Goal: Transaction & Acquisition: Purchase product/service

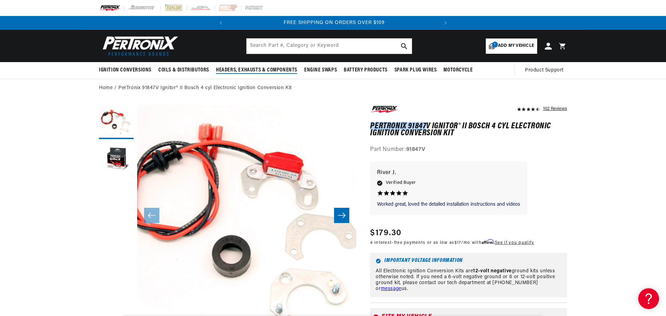
scroll to position [0, 211]
click at [303, 50] on input "text" at bounding box center [329, 46] width 165 height 15
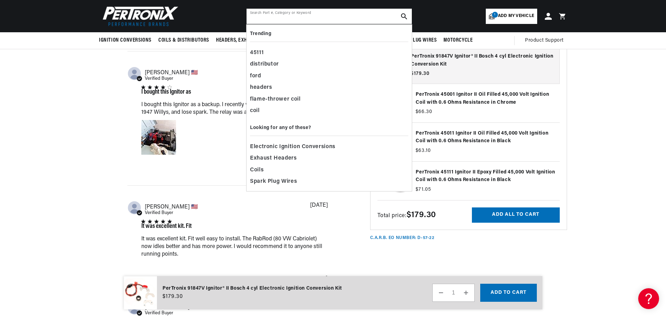
scroll to position [805, 0]
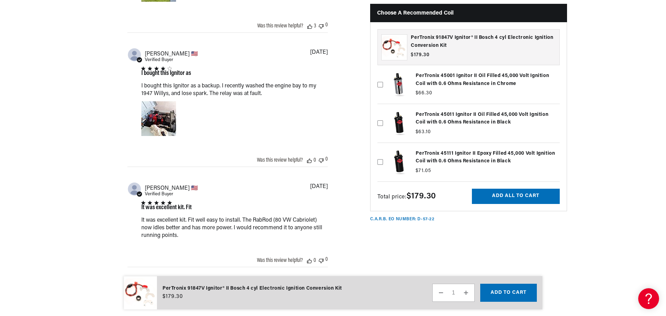
scroll to position [0, 0]
click at [483, 161] on label at bounding box center [469, 162] width 182 height 35
click at [383, 154] on input "checkbox" at bounding box center [381, 151] width 6 height 6
checkbox input "true"
click at [503, 199] on button "Add all to cart" at bounding box center [516, 197] width 88 height 16
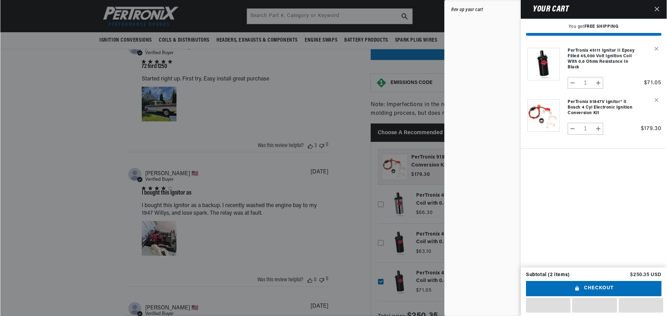
scroll to position [591, 0]
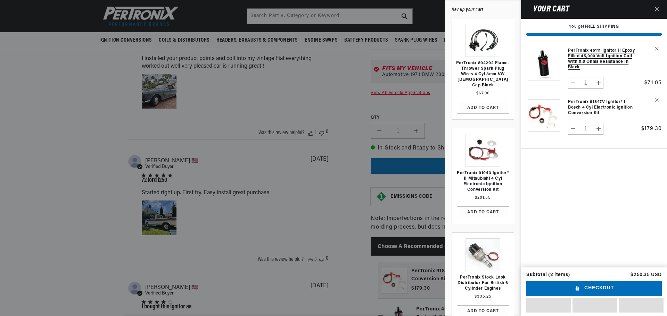
click at [581, 58] on link "PerTronix 45111 Ignitor II Epoxy Filled 45,000 Volt Ignition Coil with 0.6 Ohms…" at bounding box center [602, 59] width 69 height 22
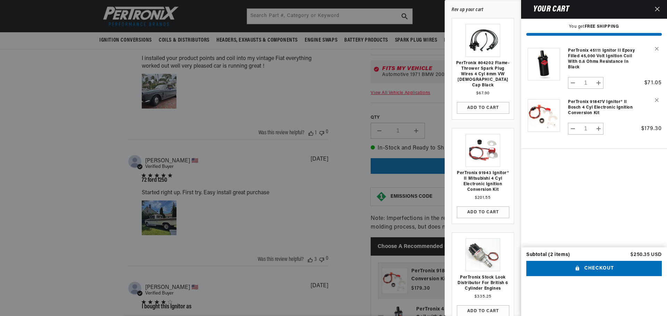
scroll to position [0, 0]
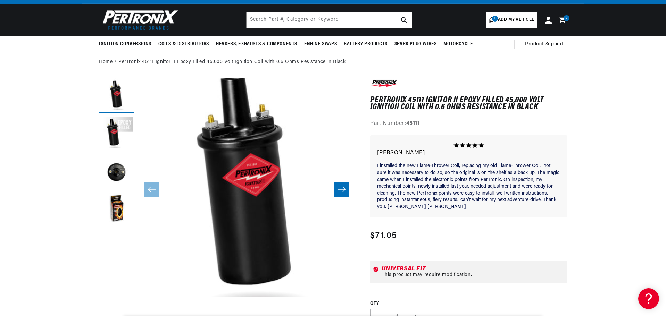
scroll to position [0, 221]
click at [122, 122] on button "Load image 2 in gallery view" at bounding box center [116, 134] width 35 height 35
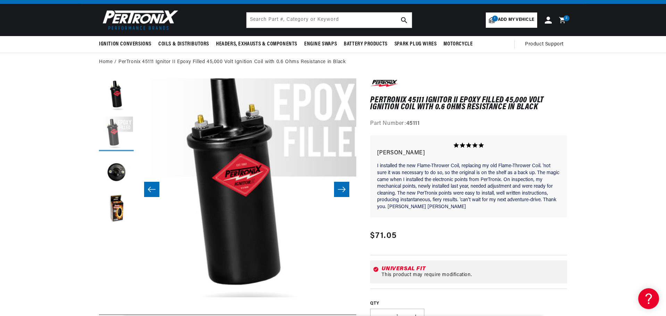
scroll to position [0, 219]
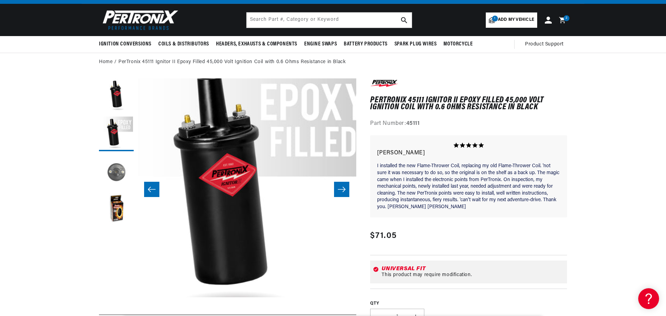
click at [121, 167] on button "Load image 3 in gallery view" at bounding box center [116, 172] width 35 height 35
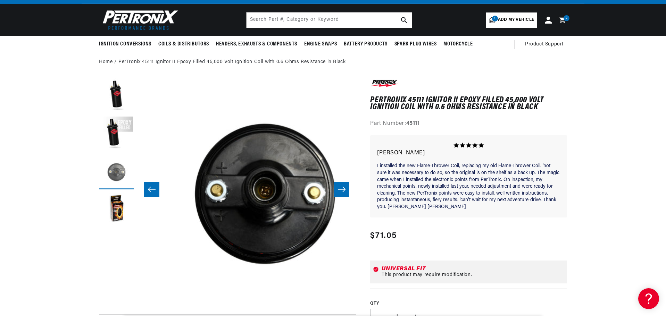
scroll to position [0, 439]
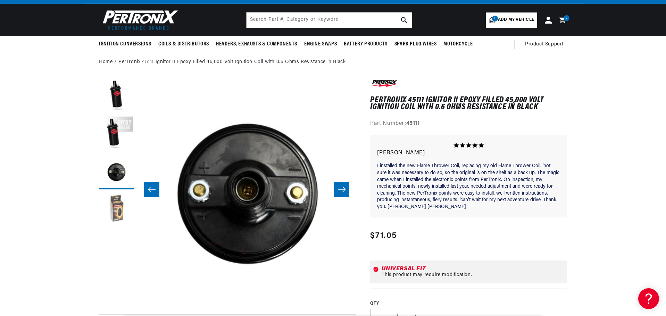
click at [124, 201] on button "Load image 4 in gallery view" at bounding box center [116, 210] width 35 height 35
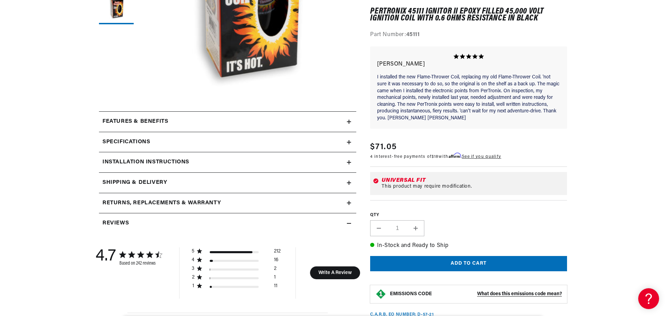
scroll to position [230, 0]
click at [319, 138] on div "Specifications" at bounding box center [223, 142] width 248 height 9
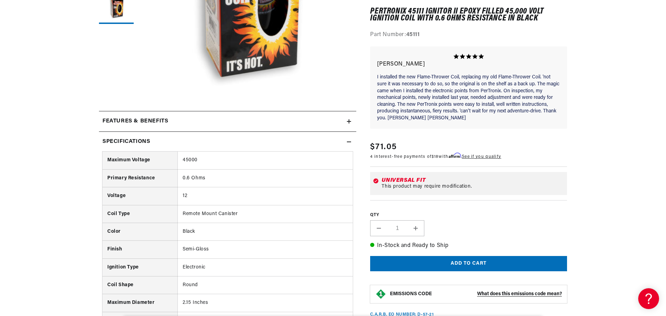
click at [298, 123] on div "Features & Benefits" at bounding box center [223, 121] width 248 height 9
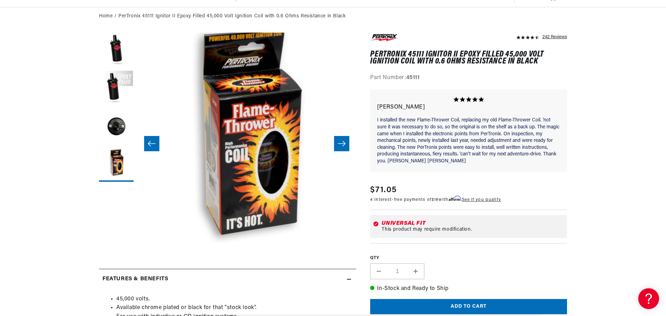
scroll to position [0, 0]
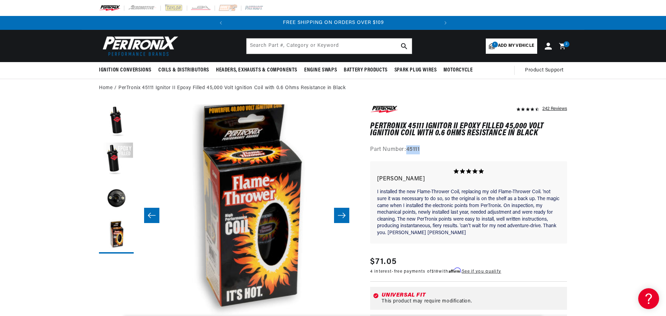
drag, startPoint x: 423, startPoint y: 150, endPoint x: 408, endPoint y: 154, distance: 15.7
click at [408, 154] on div "Part Number: 45111" at bounding box center [468, 150] width 197 height 9
copy strong "45111"
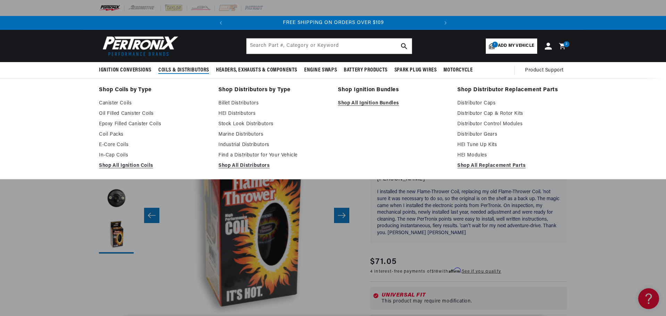
click at [126, 89] on link "Shop Coils by Type" at bounding box center [154, 90] width 110 height 10
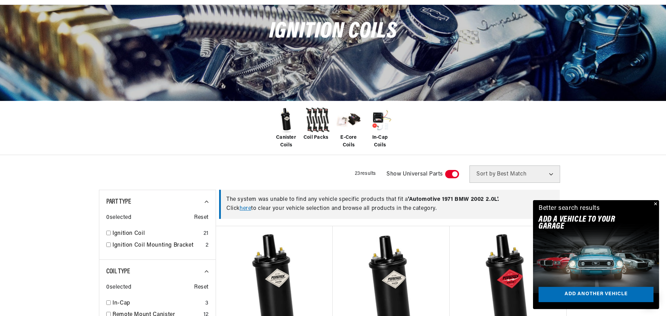
click at [286, 125] on img at bounding box center [286, 120] width 28 height 28
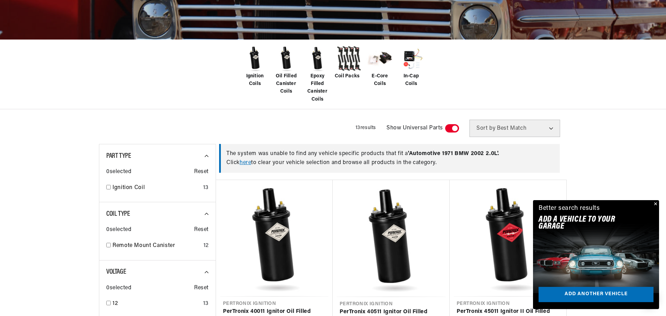
click at [654, 203] on button "Close" at bounding box center [655, 204] width 8 height 8
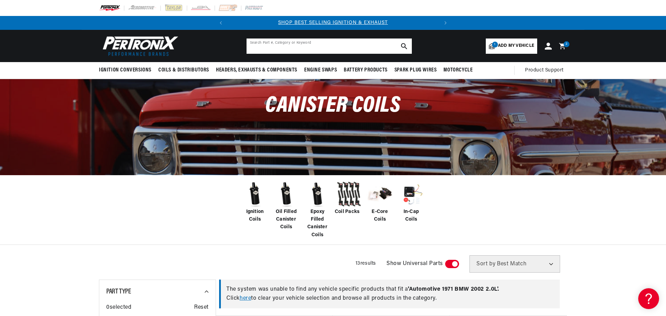
click at [343, 51] on input "text" at bounding box center [329, 46] width 165 height 15
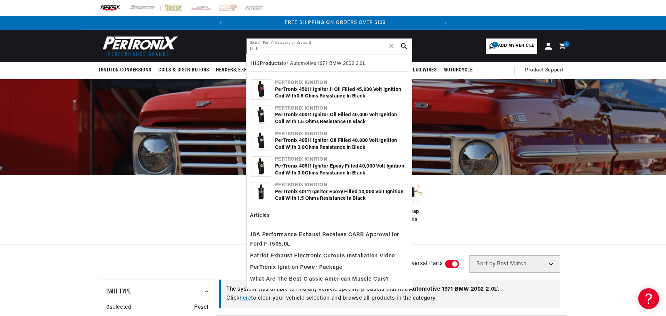
scroll to position [0, 211]
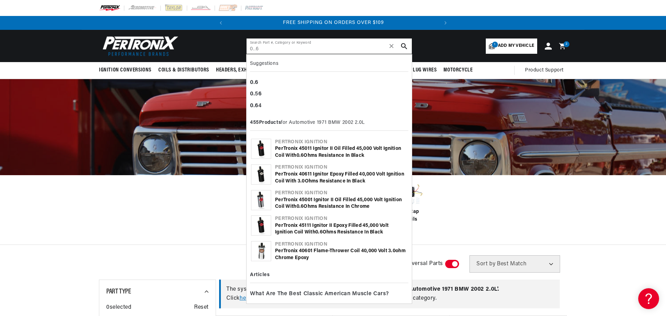
type input "0..6"
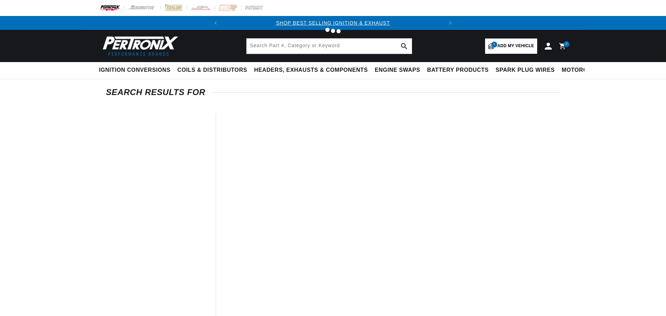
type input "0..6"
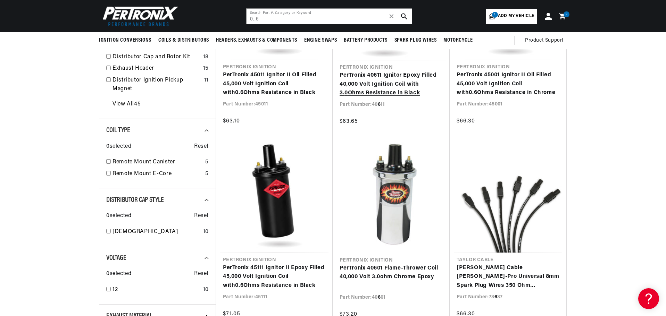
scroll to position [221, 0]
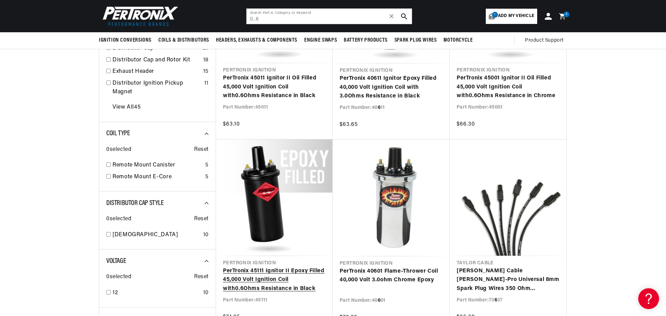
click at [264, 289] on link "PerTronix 45111 Ignitor II Epoxy Filled 45,000 Volt Ignition Coil with 0 . 6 Oh…" at bounding box center [274, 280] width 103 height 27
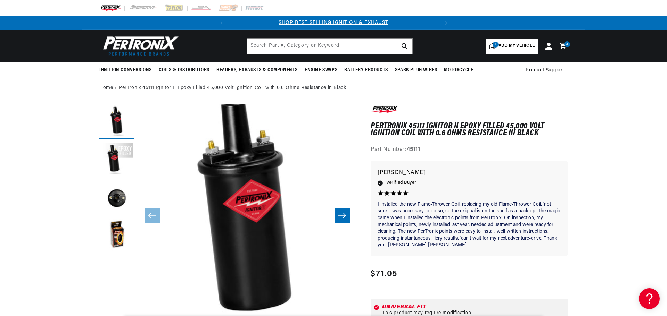
scroll to position [99, 0]
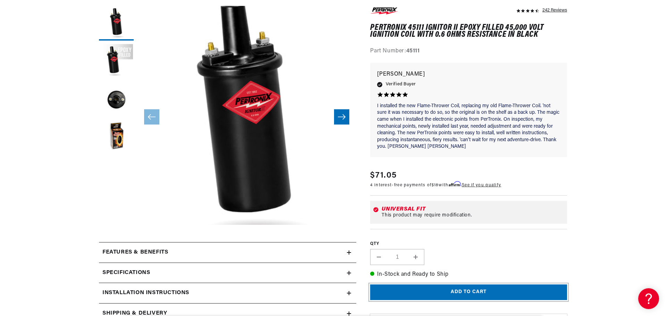
click at [476, 287] on button "Add to cart" at bounding box center [468, 293] width 197 height 16
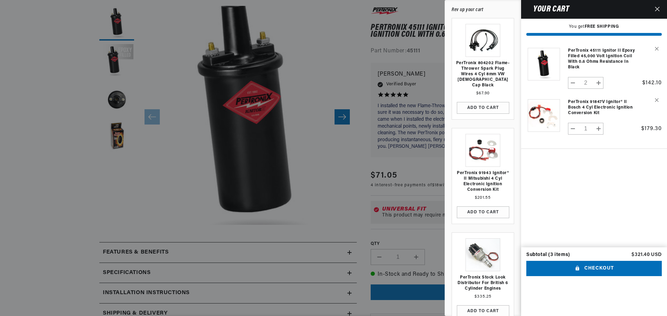
click at [569, 81] on button "Decrease quantity for PerTronix 45111 Ignitor II Epoxy Filled 45,000 Volt Ignit…" at bounding box center [572, 83] width 9 height 12
type input "1"
click at [341, 82] on div at bounding box center [333, 158] width 667 height 316
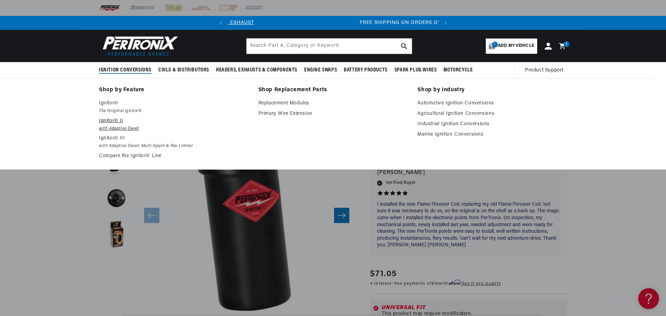
click at [138, 129] on em "with Adaptive Dwell" at bounding box center [174, 128] width 150 height 7
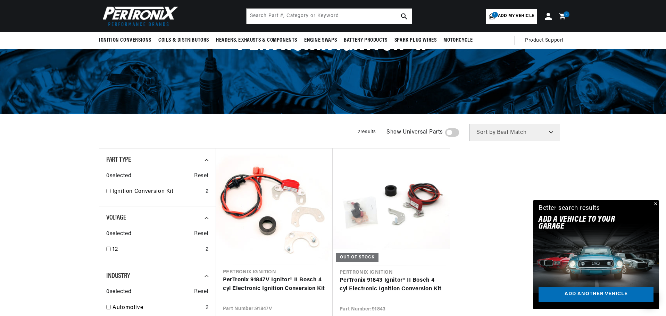
scroll to position [44, 0]
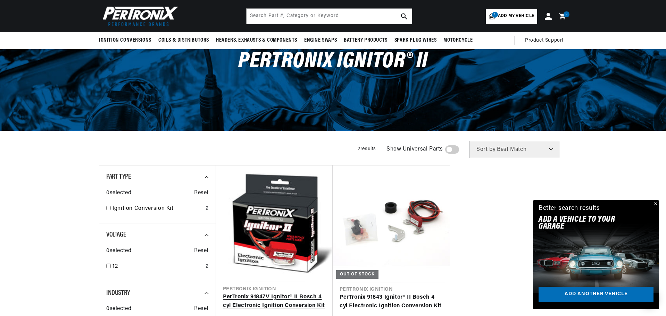
click at [250, 293] on link "PerTronix 91847V Ignitor® II Bosch 4 cyl Electronic Ignition Conversion Kit" at bounding box center [274, 302] width 103 height 18
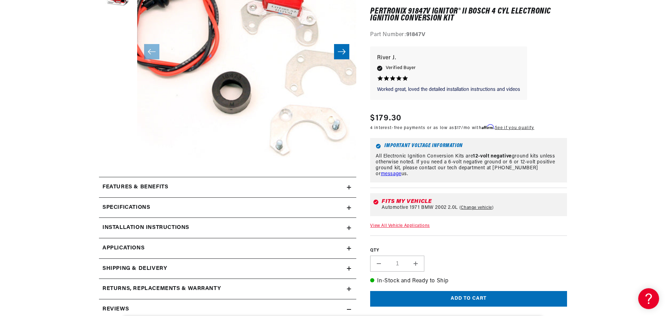
scroll to position [164, 0]
click at [322, 190] on div "Features & Benefits" at bounding box center [223, 187] width 248 height 9
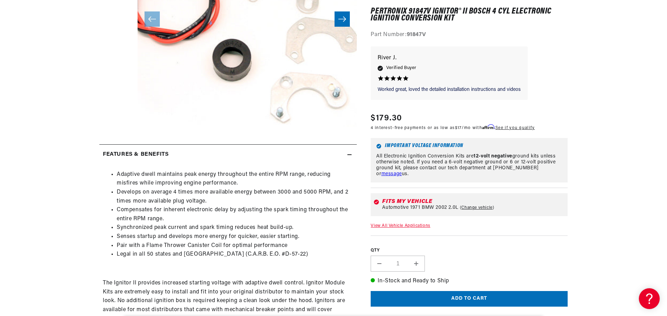
scroll to position [0, 0]
click at [115, 149] on button "Open media 1 in modal" at bounding box center [115, 149] width 0 height 0
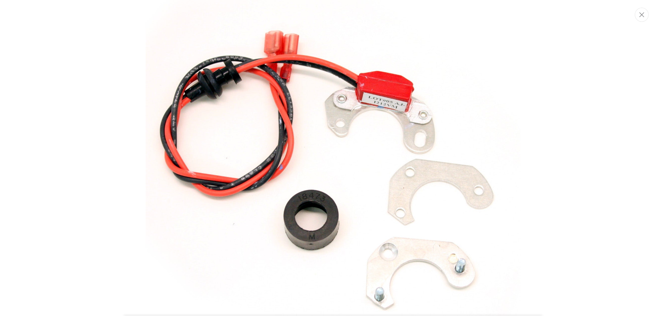
scroll to position [36, 0]
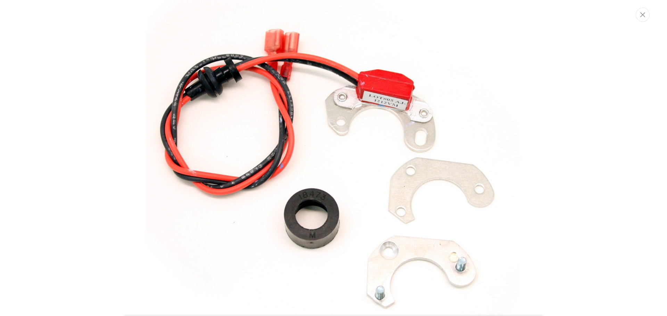
click at [280, 143] on img "Media gallery" at bounding box center [333, 157] width 375 height 375
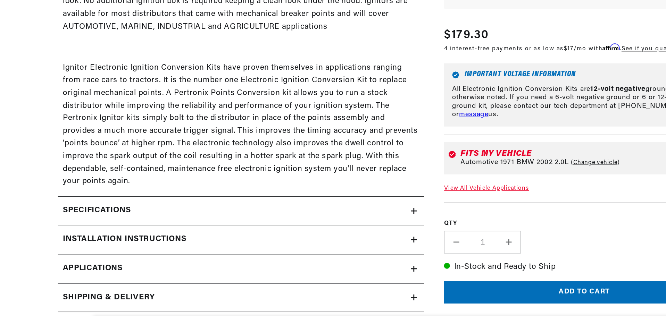
scroll to position [0, 0]
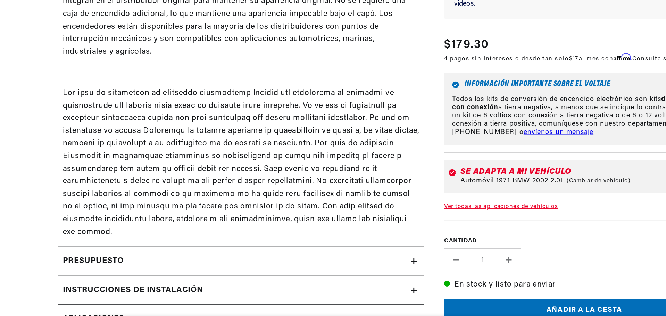
click at [314, 141] on div "La permanencia adaptativa mantiene la energía máxima en todo el rango de RPM, l…" at bounding box center [227, 113] width 257 height 298
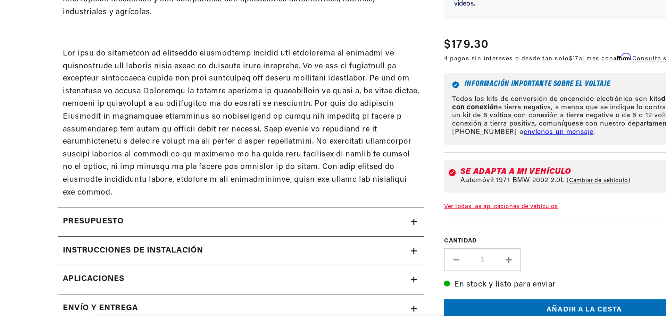
scroll to position [431, 0]
click at [350, 239] on summary "Presupuesto" at bounding box center [227, 249] width 257 height 20
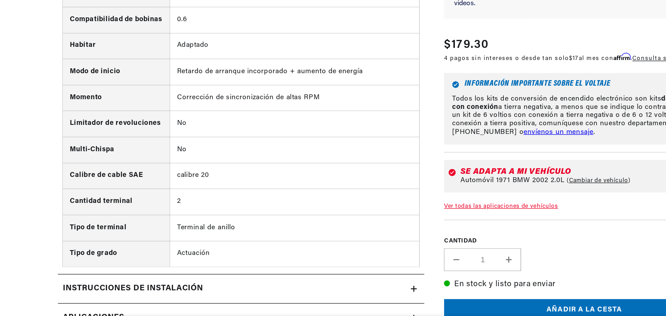
scroll to position [713, 0]
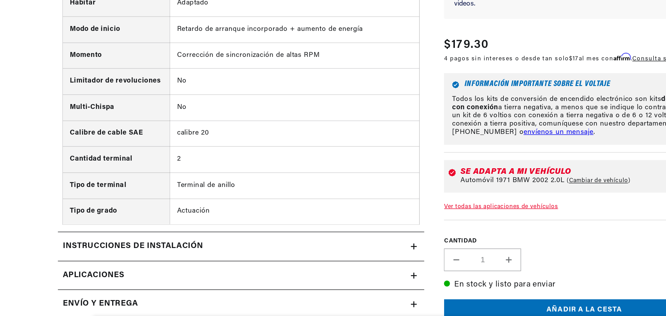
click at [259, 267] on div "Instrucciones de instalación" at bounding box center [223, 267] width 248 height 9
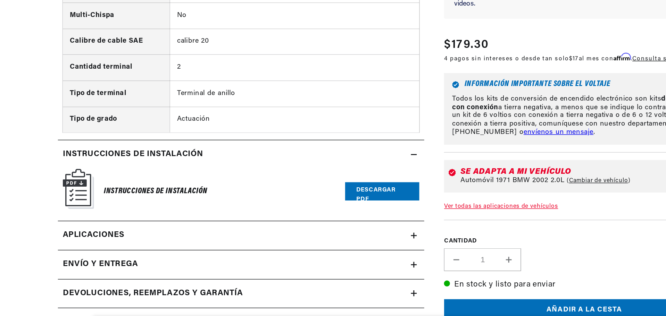
scroll to position [0, 262]
click at [257, 260] on link "Aplicaciones" at bounding box center [227, 259] width 257 height 20
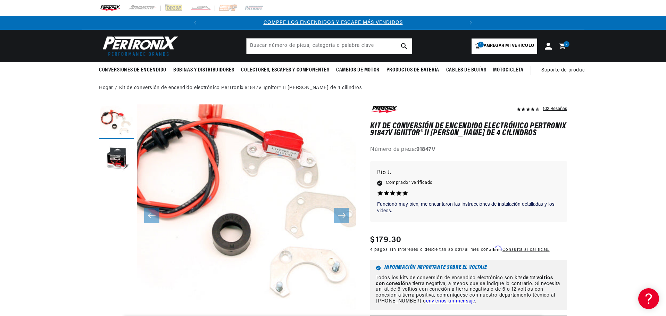
click at [130, 45] on img at bounding box center [139, 46] width 80 height 24
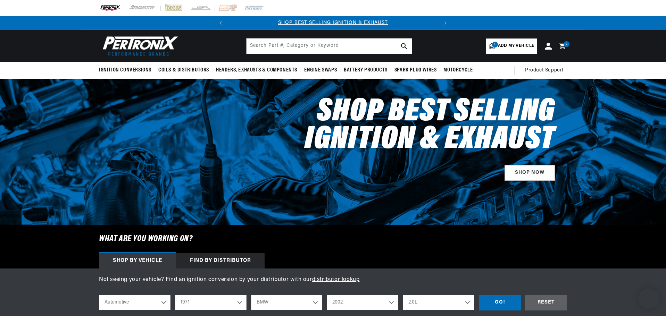
select select "1971"
select select "BMW"
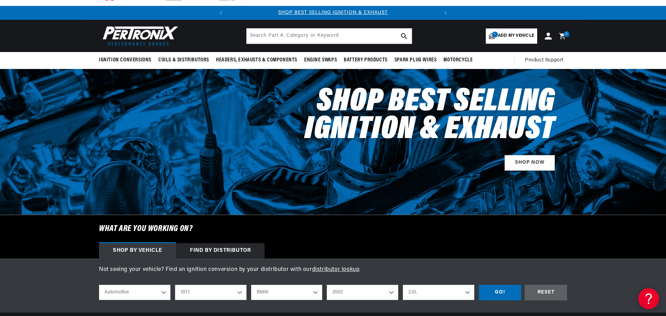
click at [202, 298] on select "2026 2025 2024 2023 2022 2021 2020 2019 2018 2017 2016 2015 2014 2013 2012 2011…" at bounding box center [211, 292] width 72 height 15
click at [487, 292] on div "GO!" at bounding box center [500, 293] width 42 height 16
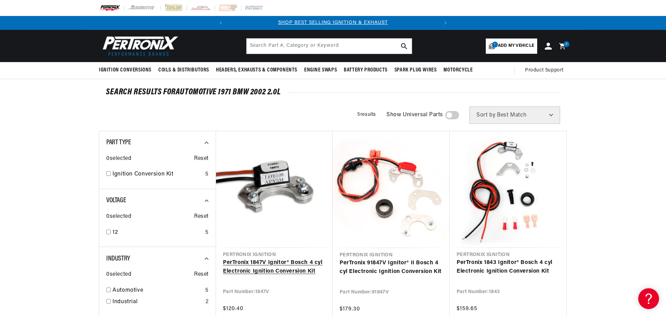
click at [293, 259] on link "PerTronix 1847V Ignitor® Bosch 4 cyl Electronic Ignition Conversion Kit" at bounding box center [274, 268] width 103 height 18
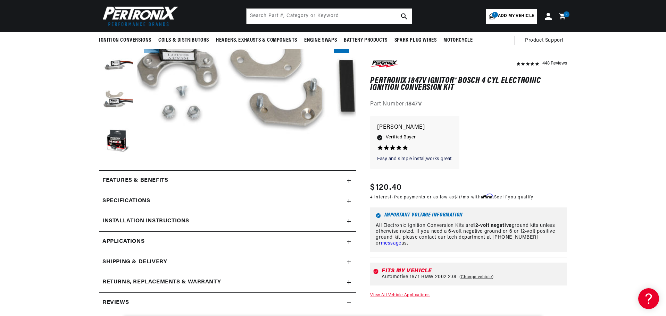
click at [308, 184] on div "Features & Benefits" at bounding box center [223, 180] width 248 height 9
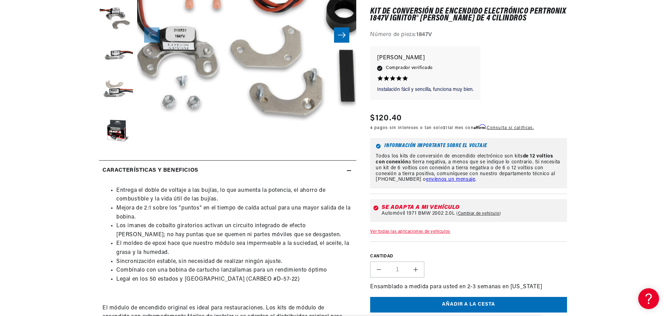
click at [273, 198] on li "Entrega el doble de voltaje a las bujías, lo que aumenta la potencia, el ahorro…" at bounding box center [234, 196] width 237 height 18
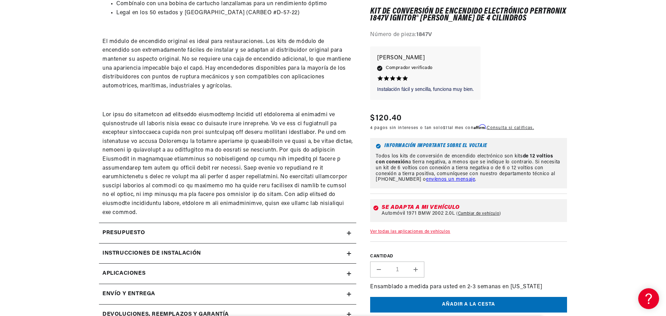
scroll to position [448, 0]
click at [252, 223] on summary "Presupuesto" at bounding box center [227, 233] width 257 height 20
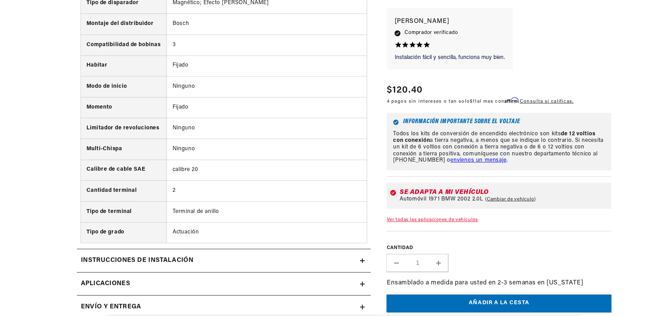
scroll to position [737, 0]
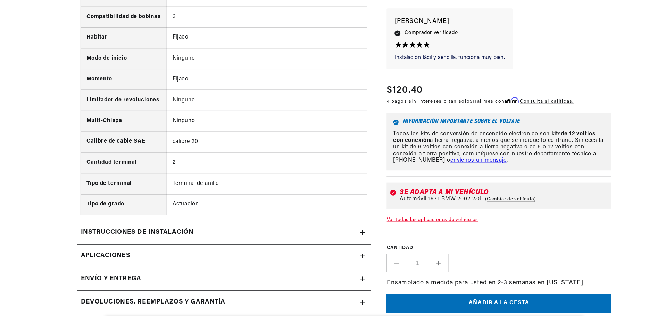
click at [241, 247] on div "Instrucciones de instalación" at bounding box center [223, 243] width 248 height 9
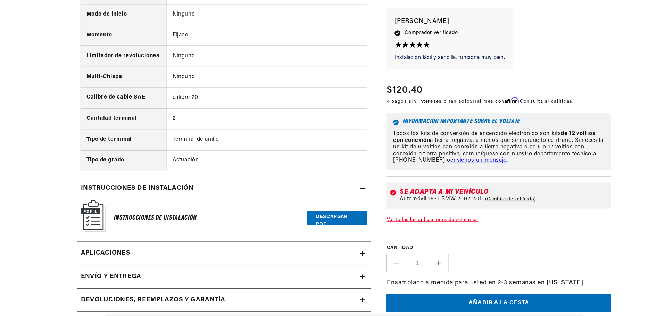
scroll to position [777, 0]
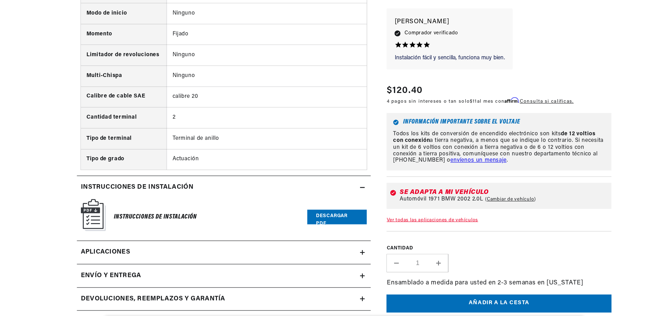
click at [321, 230] on font "Descargar PDF" at bounding box center [322, 232] width 27 height 11
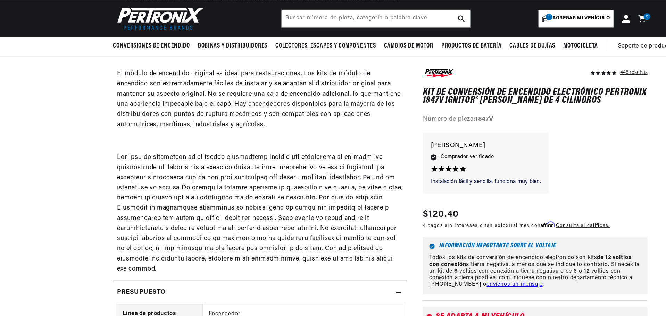
scroll to position [0, 262]
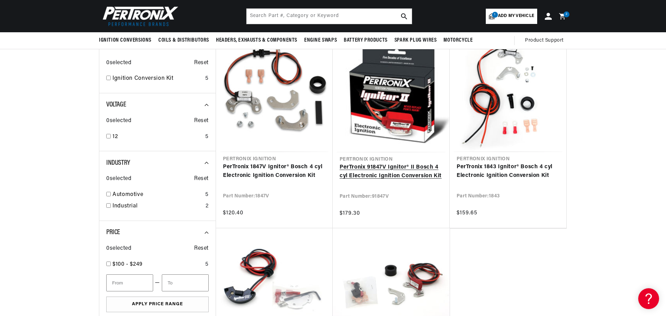
scroll to position [95, 0]
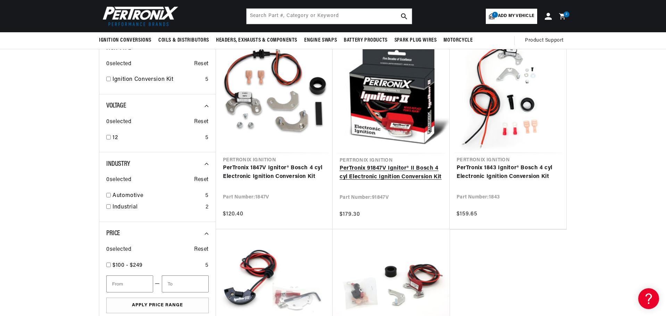
click at [385, 164] on link "PerTronix 91847V Ignitor® II Bosch 4 cyl Electronic Ignition Conversion Kit" at bounding box center [391, 173] width 103 height 18
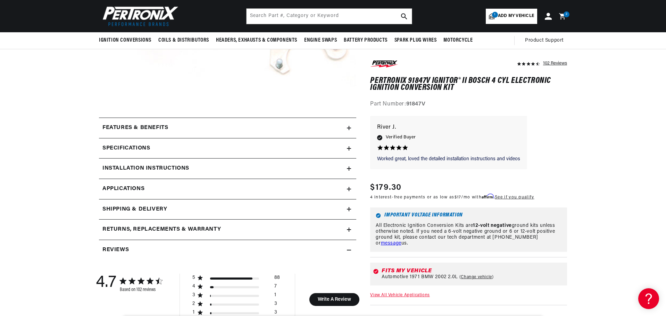
scroll to position [218, 0]
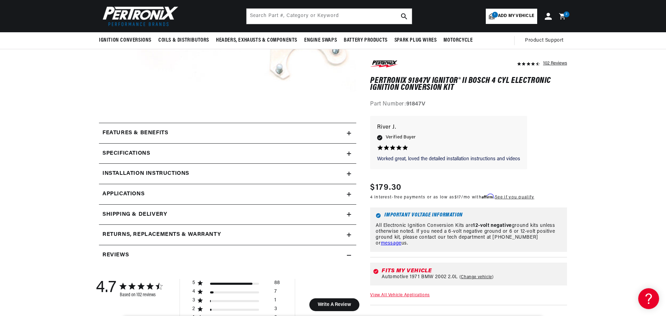
click at [222, 174] on div "Installation instructions" at bounding box center [223, 174] width 248 height 9
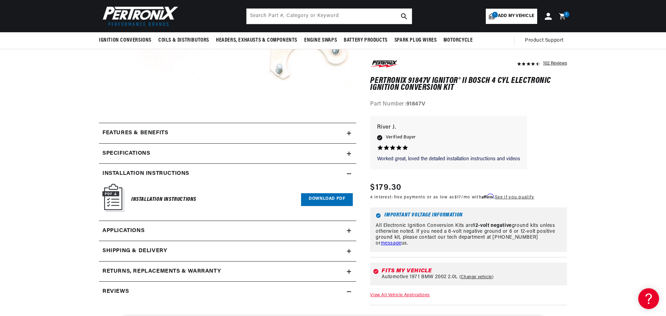
click at [313, 197] on link "Download PDF" at bounding box center [327, 200] width 52 height 13
click at [304, 12] on input "text" at bounding box center [329, 16] width 165 height 15
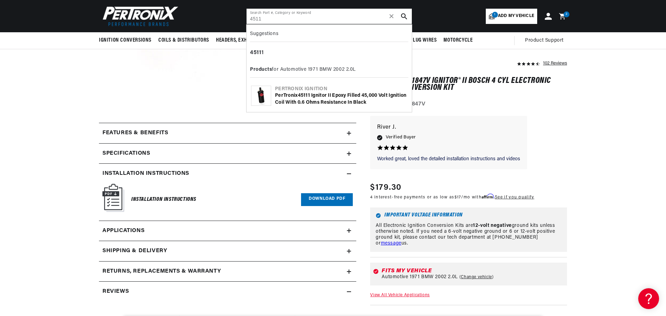
type input "4511"
click at [319, 97] on div "PerTronix 4511 1 Ignitor II Epoxy Filled 45,000 Volt Ignition Coil with 0.6 Ohm…" at bounding box center [341, 99] width 132 height 14
